Goal: Task Accomplishment & Management: Manage account settings

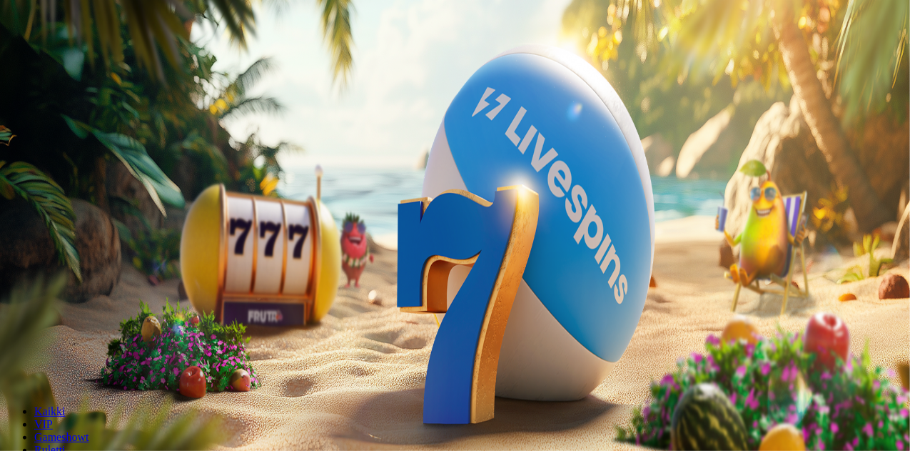
click at [81, 57] on span "Kirjaudu" at bounding box center [98, 51] width 35 height 11
click at [74, 236] on span "Palkkiot" at bounding box center [57, 230] width 34 height 11
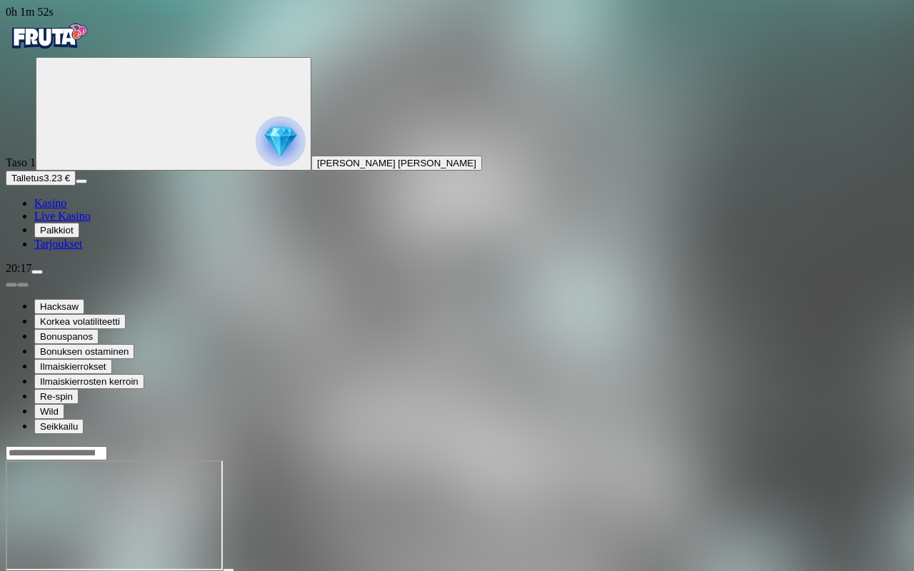
click at [64, 236] on span "Palkkiot" at bounding box center [57, 230] width 34 height 11
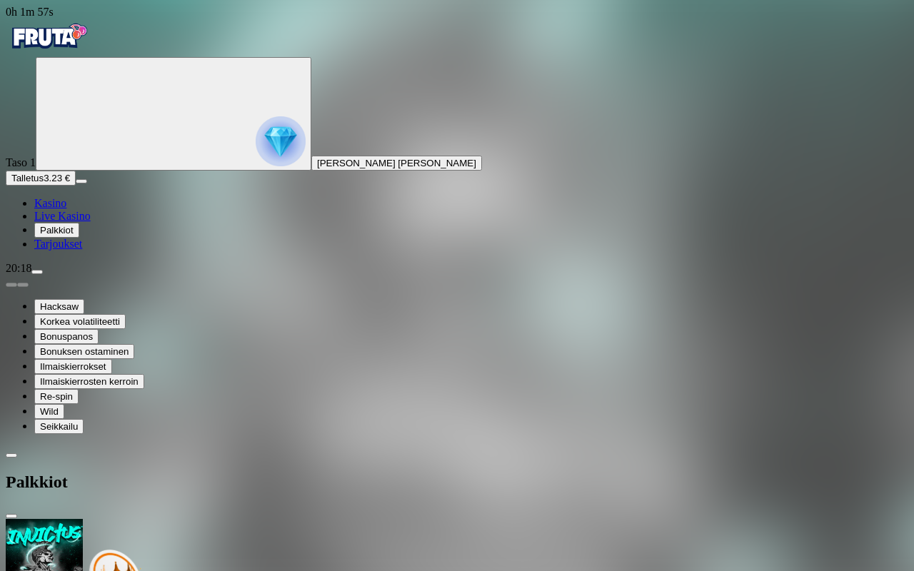
click at [11, 450] on span "close icon" at bounding box center [11, 516] width 0 height 0
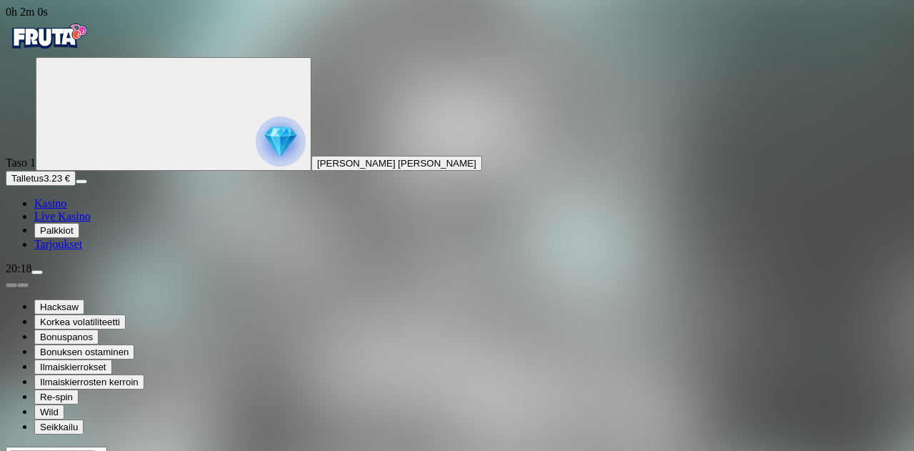
click at [37, 272] on span "menu icon" at bounding box center [37, 272] width 0 height 0
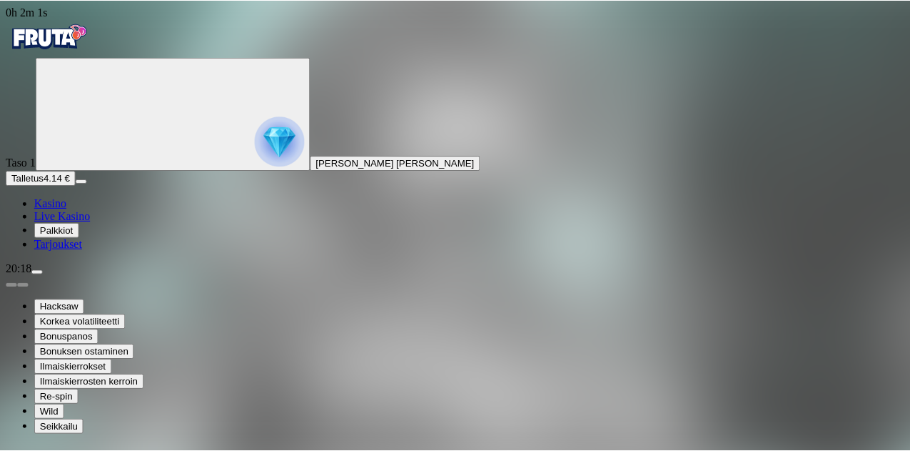
scroll to position [87, 0]
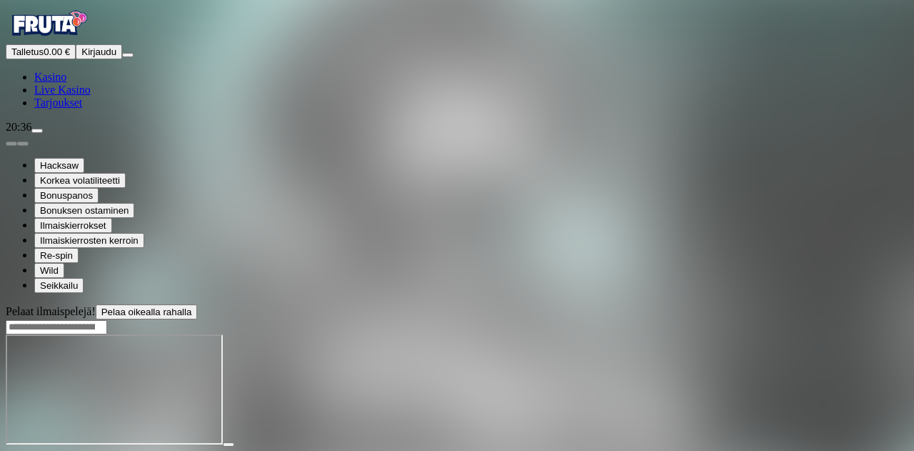
click at [60, 41] on img "Primary" at bounding box center [49, 24] width 86 height 36
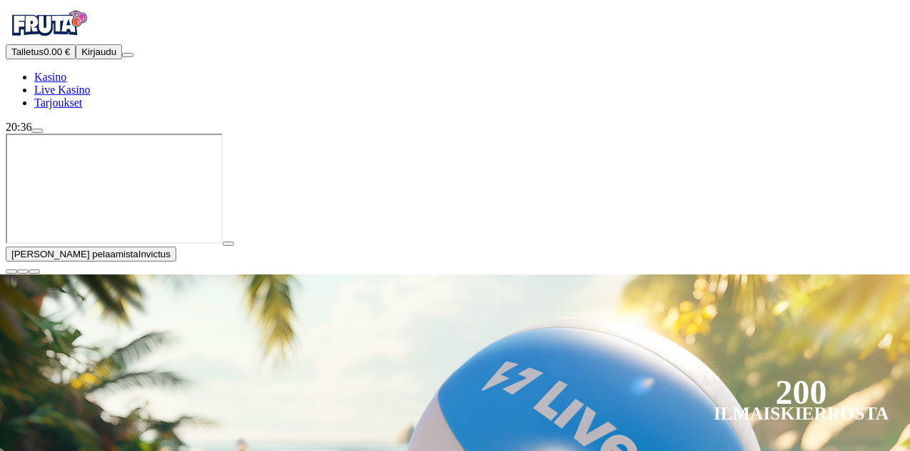
click at [11, 271] on span "close icon" at bounding box center [11, 271] width 0 height 0
